Goal: Transaction & Acquisition: Book appointment/travel/reservation

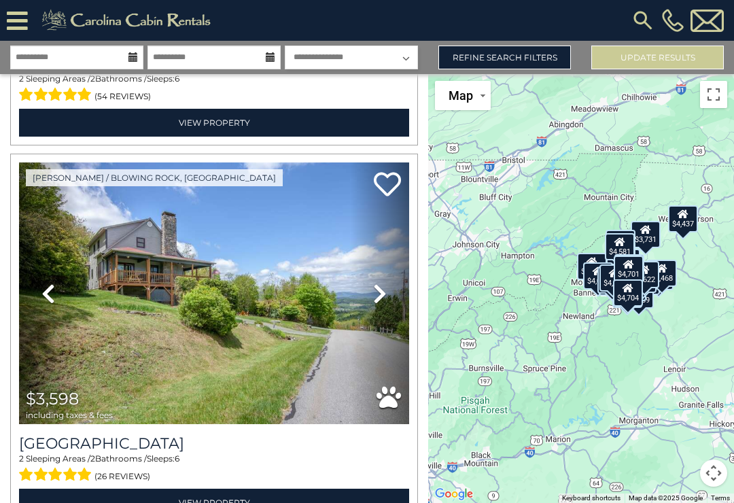
scroll to position [1940, 0]
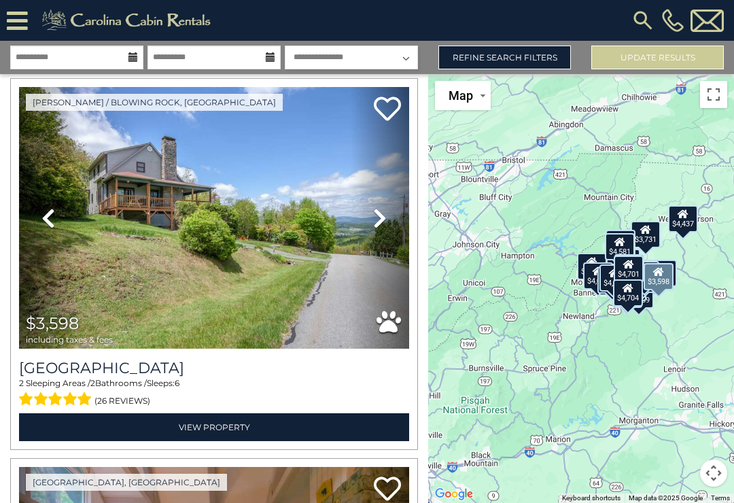
click at [378, 221] on icon at bounding box center [380, 218] width 14 height 22
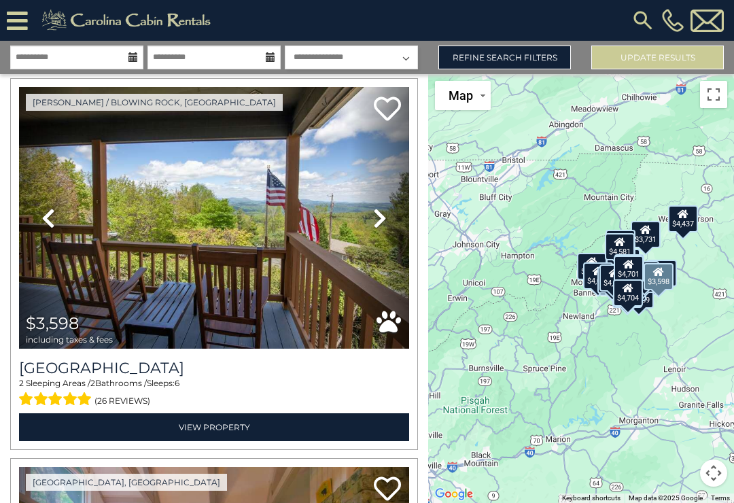
click at [379, 216] on icon at bounding box center [380, 218] width 14 height 22
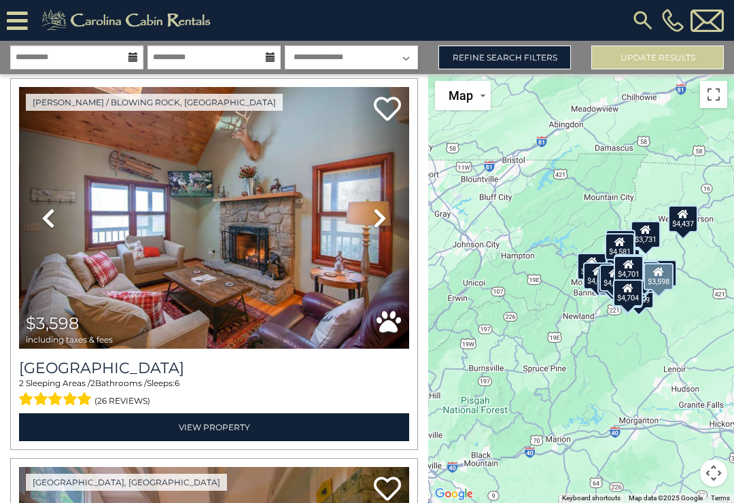
click at [379, 220] on icon at bounding box center [380, 218] width 14 height 22
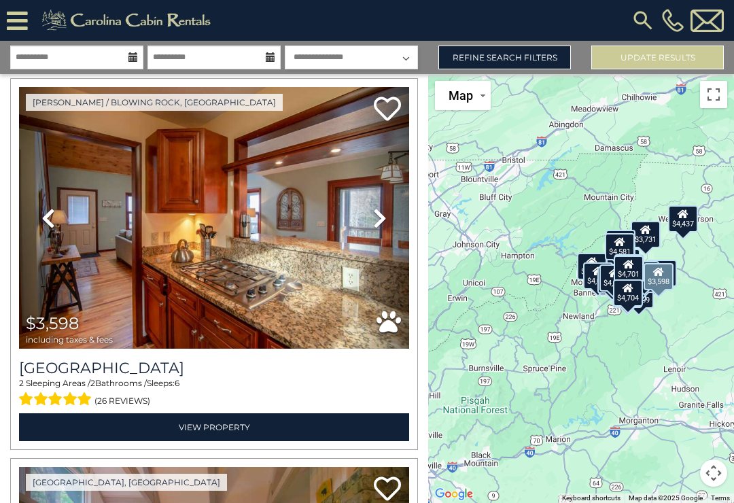
click at [382, 218] on icon at bounding box center [380, 218] width 14 height 22
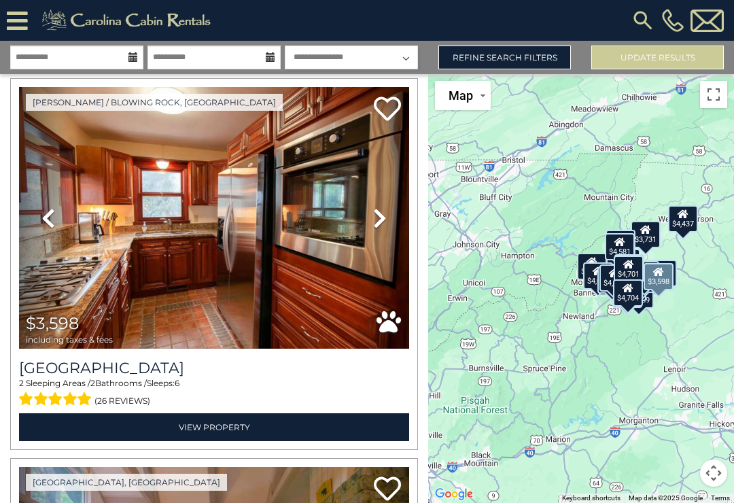
click at [383, 220] on icon at bounding box center [380, 218] width 14 height 22
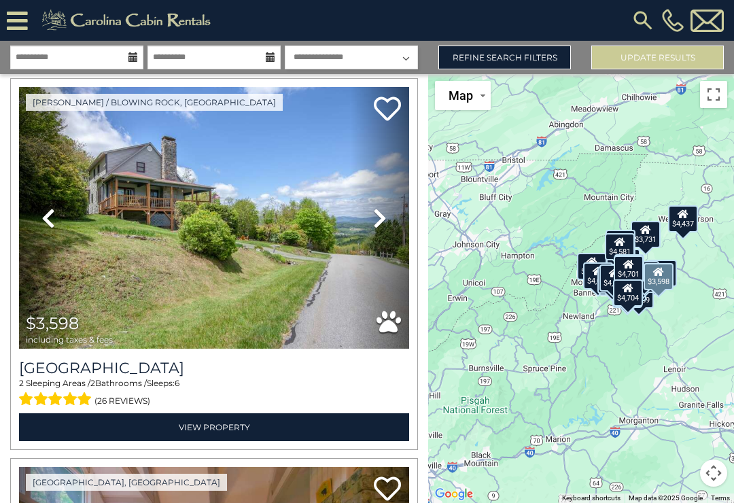
click at [384, 220] on icon at bounding box center [380, 218] width 14 height 22
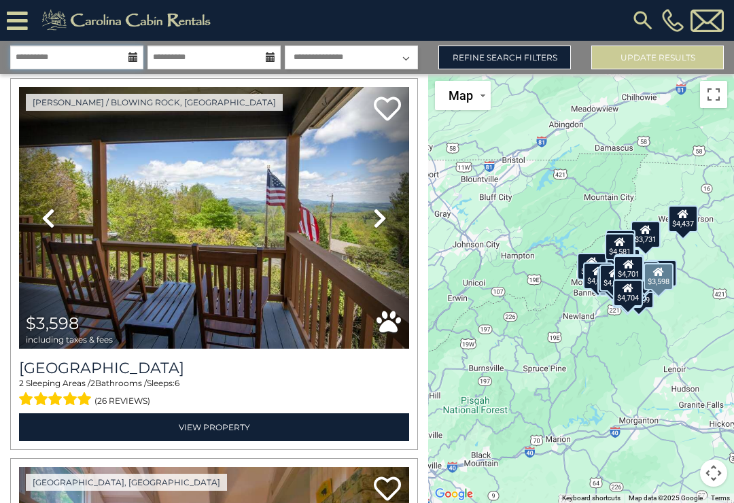
click at [128, 68] on input "**********" at bounding box center [76, 58] width 133 height 24
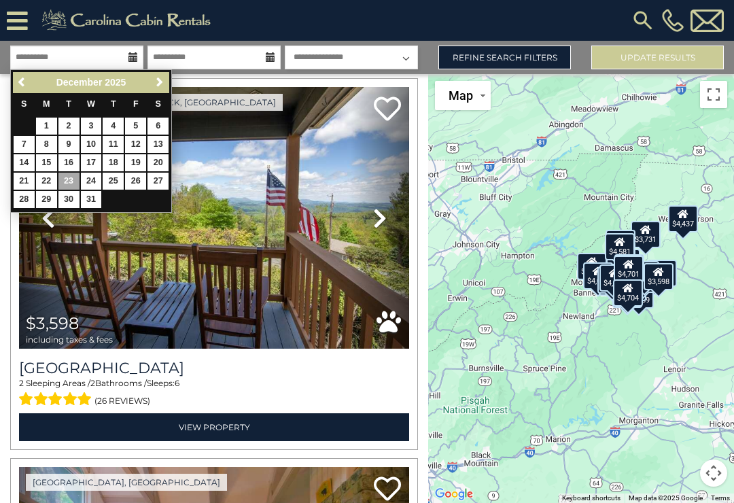
click at [95, 173] on link "24" at bounding box center [91, 181] width 21 height 17
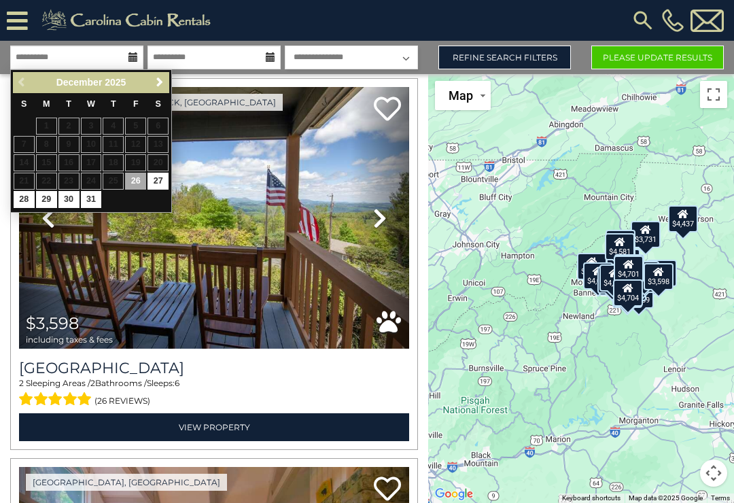
type input "********"
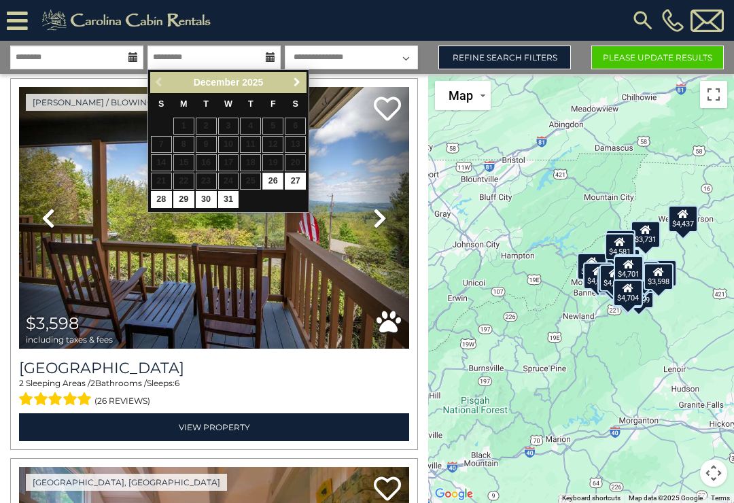
click at [293, 84] on span "Next" at bounding box center [297, 82] width 11 height 11
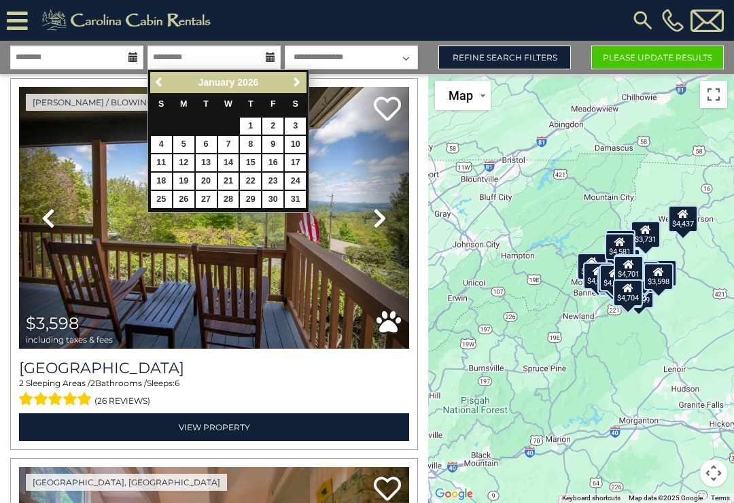
click at [275, 128] on link "2" at bounding box center [273, 126] width 21 height 17
type input "******"
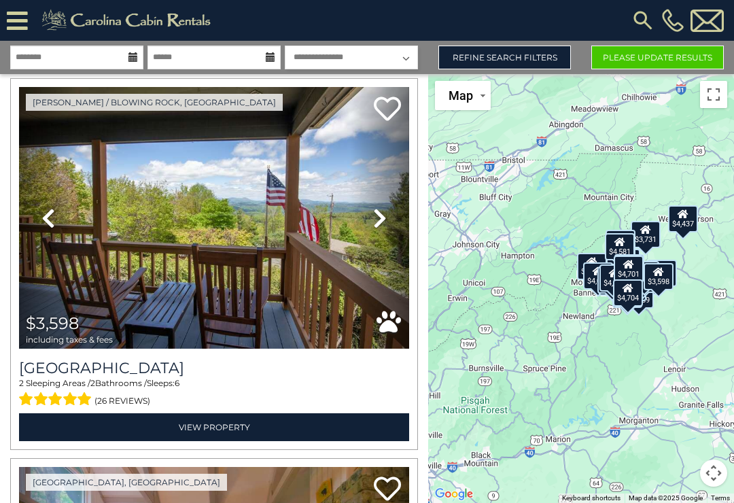
click at [679, 65] on button "Please Update Results" at bounding box center [658, 58] width 133 height 24
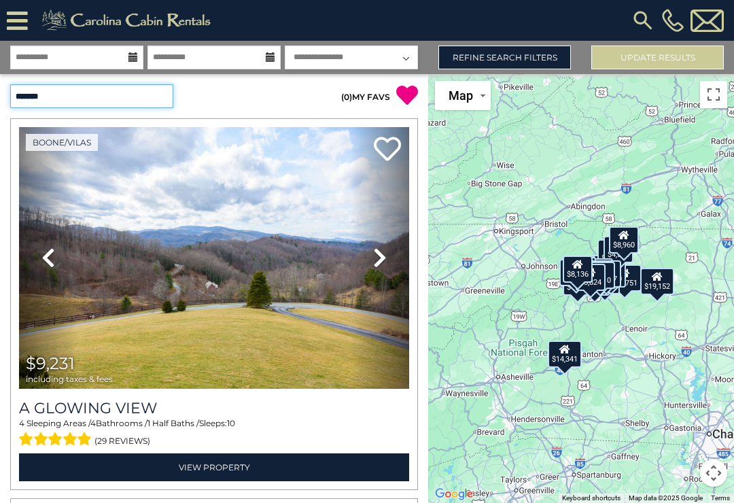
click at [157, 100] on select "**********" at bounding box center [91, 96] width 163 height 24
select select "*********"
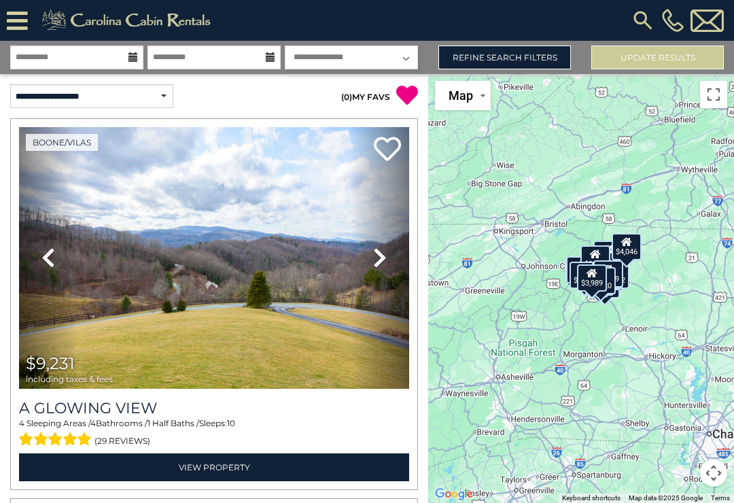
click at [552, 65] on link "Refine Search Filters" at bounding box center [505, 58] width 133 height 24
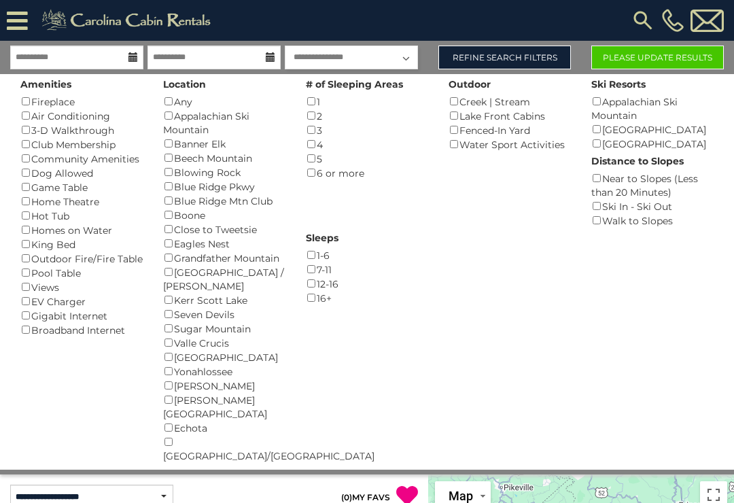
click at [22, 223] on div "Homes on Water ()" at bounding box center [81, 230] width 122 height 14
click at [671, 53] on button "Please Update Results" at bounding box center [658, 58] width 133 height 24
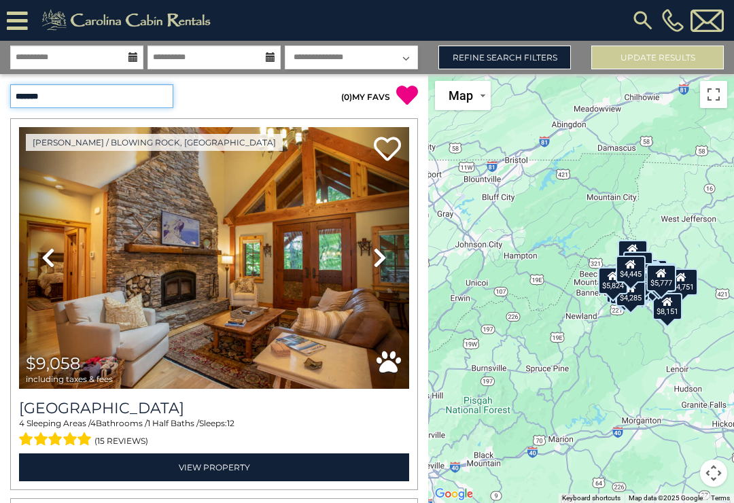
click at [157, 101] on select "**********" at bounding box center [91, 96] width 163 height 24
select select "*********"
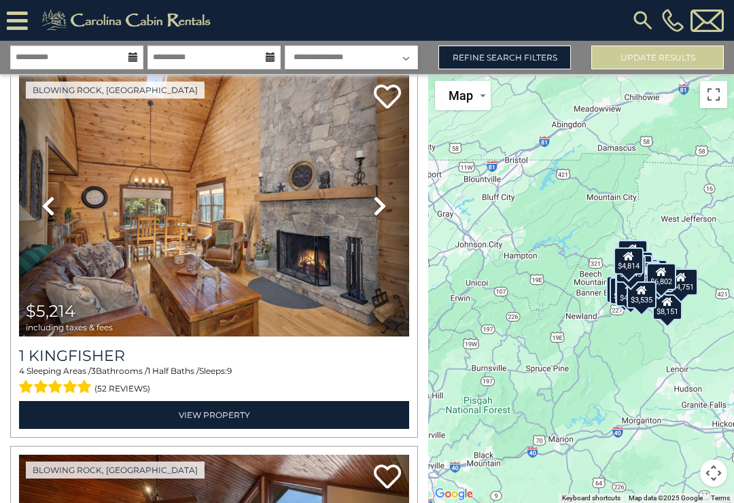
scroll to position [1933, 0]
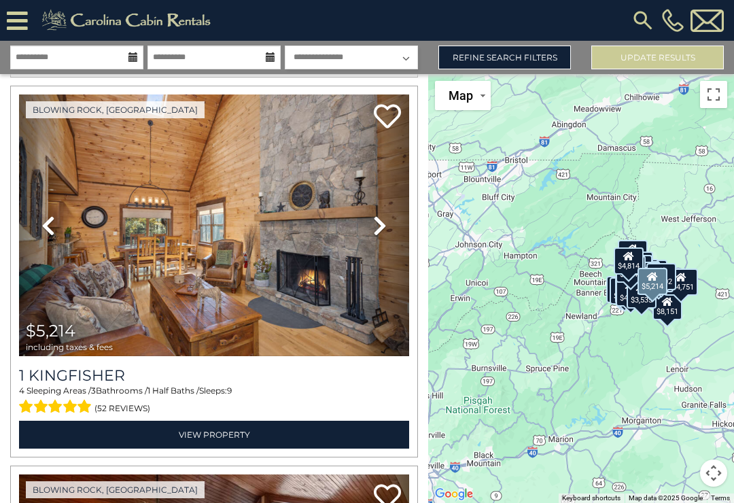
click at [122, 211] on img at bounding box center [214, 226] width 390 height 262
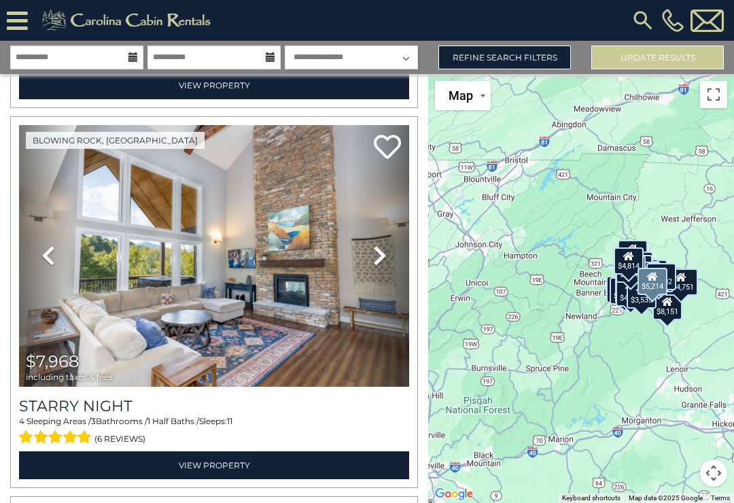
scroll to position [2644, 0]
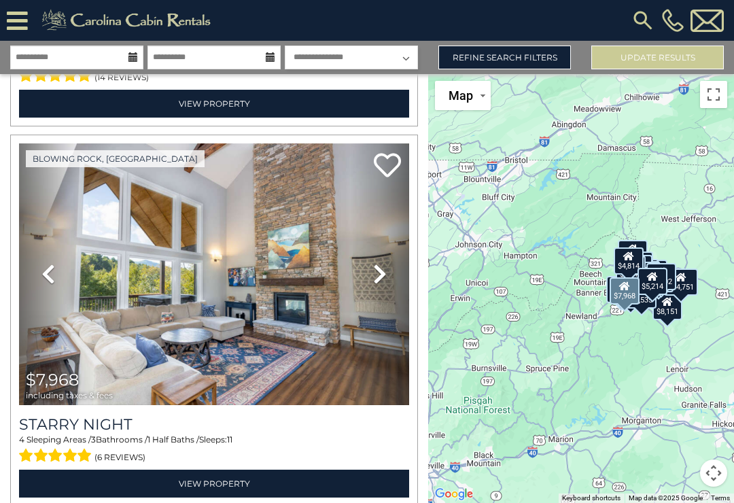
click at [333, 323] on img at bounding box center [214, 274] width 390 height 262
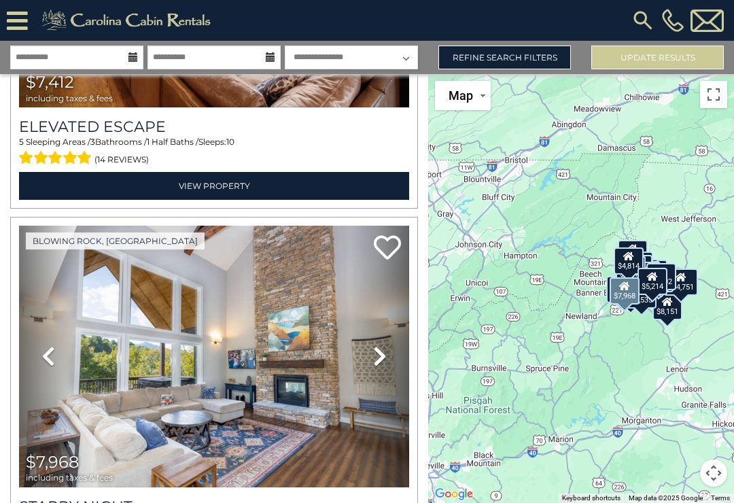
scroll to position [2557, 0]
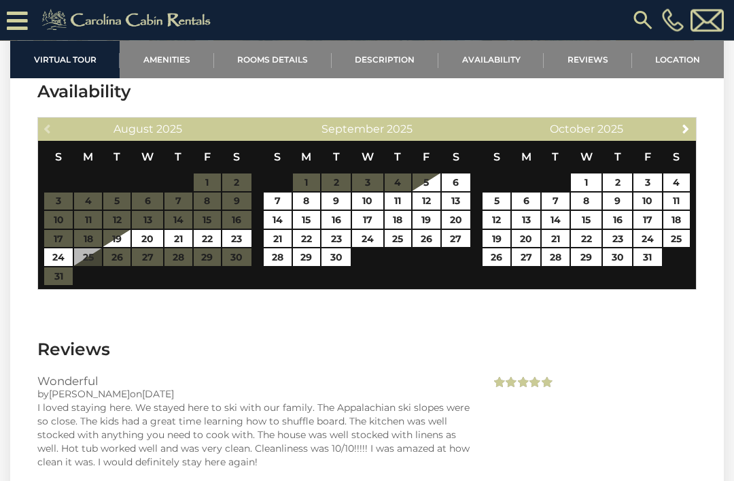
scroll to position [2415, 0]
click at [688, 134] on span "Next" at bounding box center [686, 128] width 11 height 11
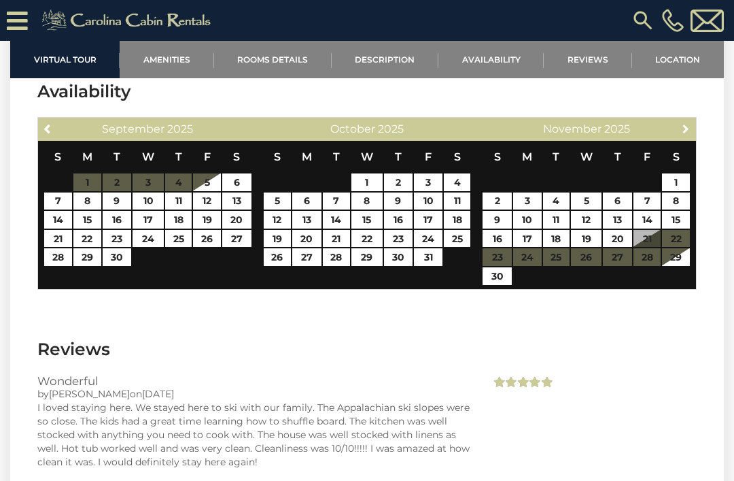
click at [690, 134] on span "Next" at bounding box center [686, 128] width 11 height 11
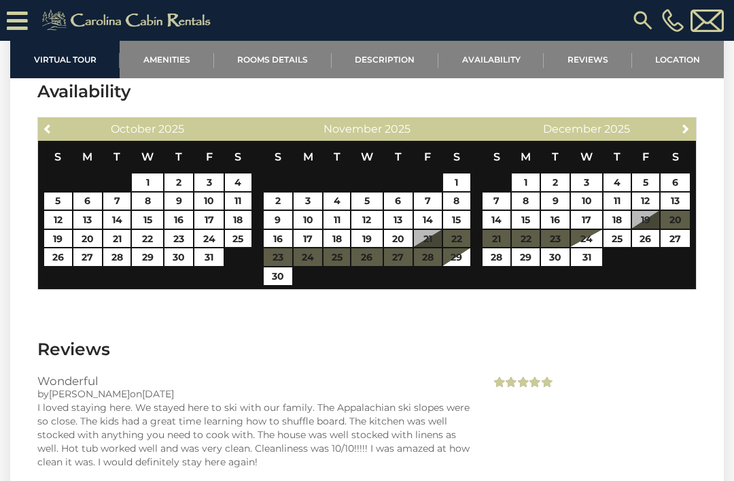
click at [691, 137] on link "Next" at bounding box center [686, 128] width 17 height 17
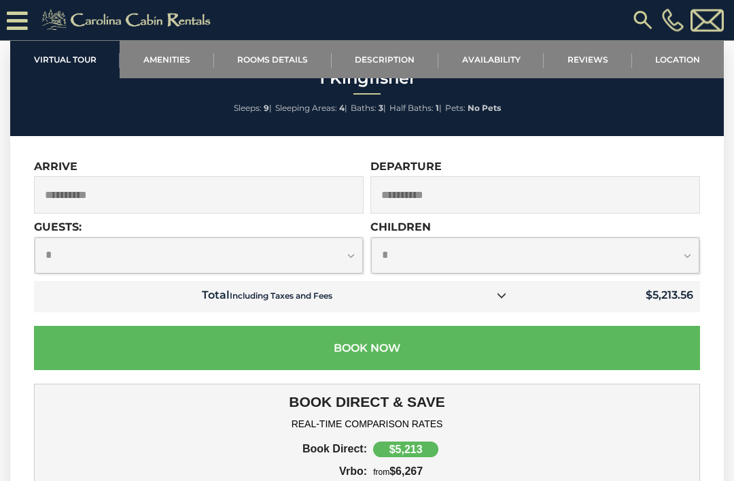
scroll to position [3467, 0]
click at [505, 300] on icon at bounding box center [502, 295] width 10 height 10
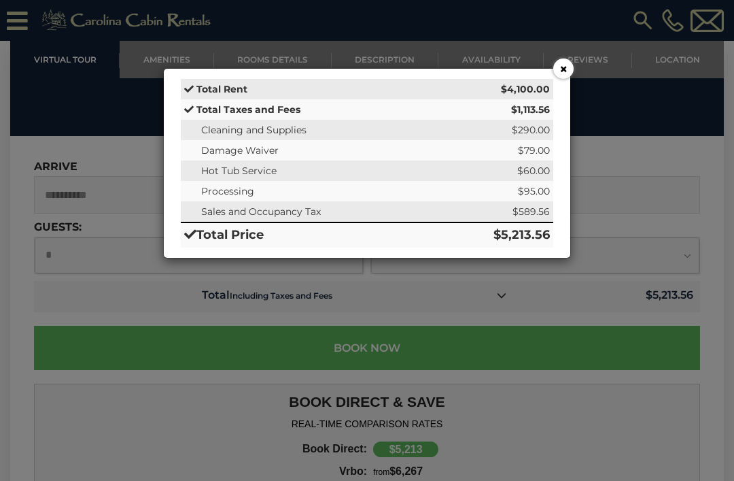
click at [565, 69] on button "×" at bounding box center [564, 68] width 20 height 20
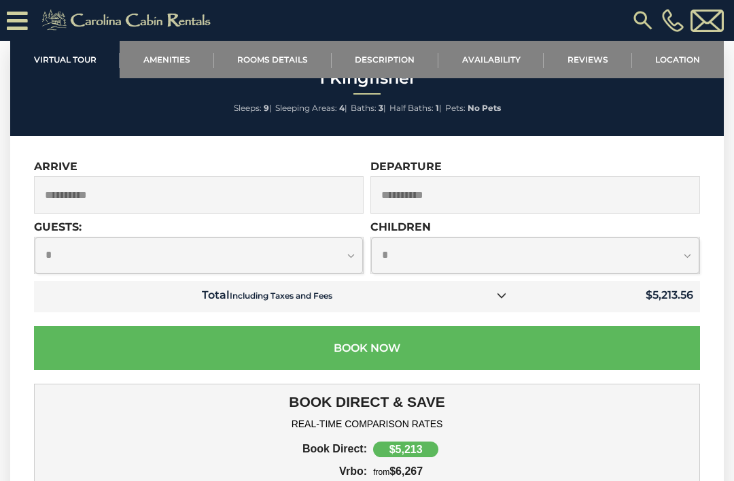
scroll to position [3511, 0]
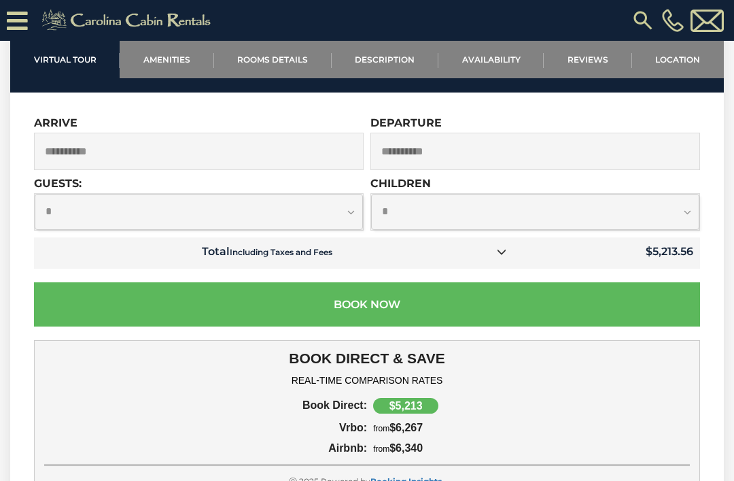
click at [501, 256] on icon at bounding box center [502, 252] width 10 height 10
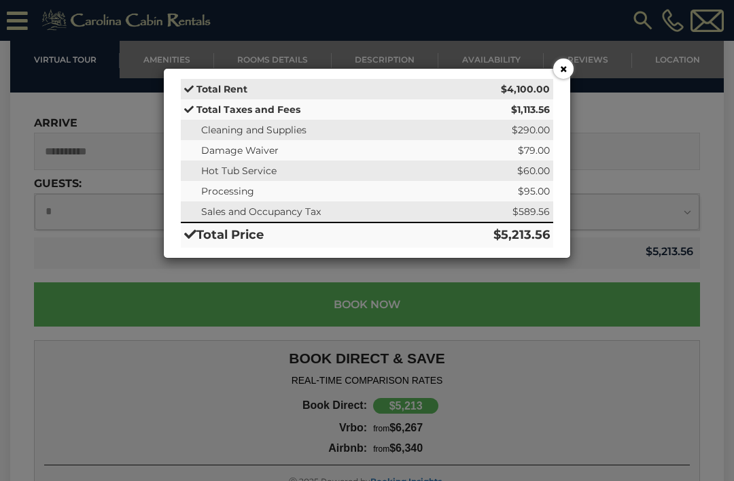
click at [561, 84] on div "× Total Rent $4,100.00 Total Taxes and Fees $1,113.56 Cleaning and Supplies $29…" at bounding box center [367, 163] width 393 height 189
click at [568, 70] on button "×" at bounding box center [564, 68] width 20 height 20
